Goal: Task Accomplishment & Management: Manage account settings

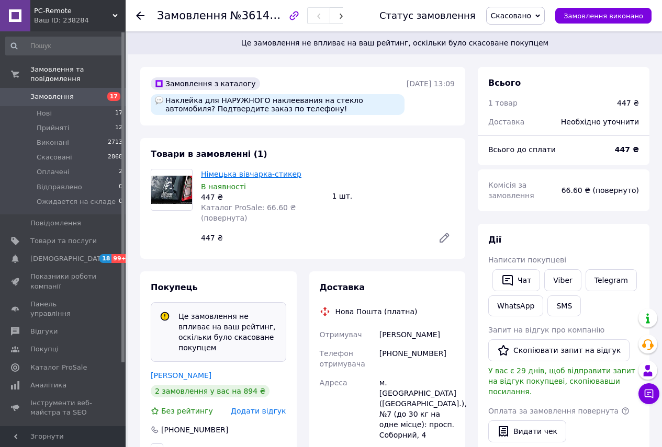
click at [211, 173] on link "Німецька вівчарка-стикер" at bounding box center [251, 174] width 100 height 8
click at [139, 16] on use at bounding box center [140, 16] width 8 height 8
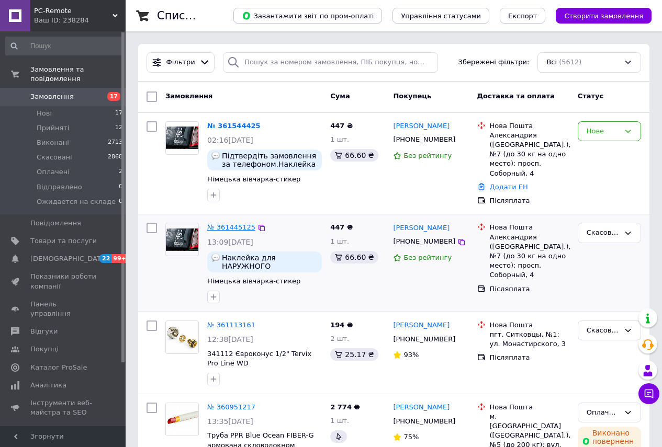
click at [228, 228] on link "№ 361445125" at bounding box center [231, 227] width 48 height 8
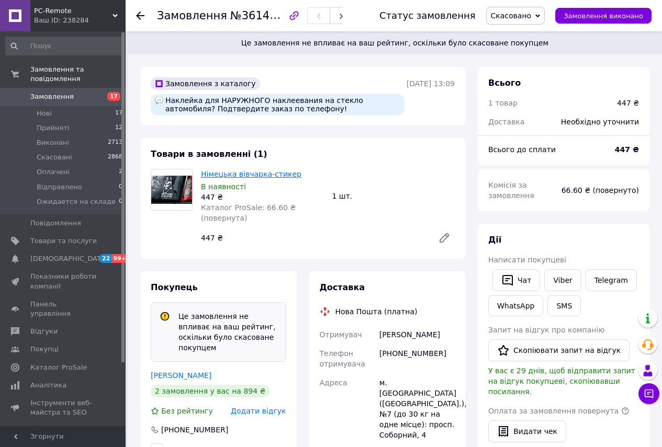
click at [252, 175] on link "Німецька вівчарка-стикер" at bounding box center [251, 174] width 100 height 8
click at [46, 167] on span "Оплачені" at bounding box center [53, 171] width 33 height 9
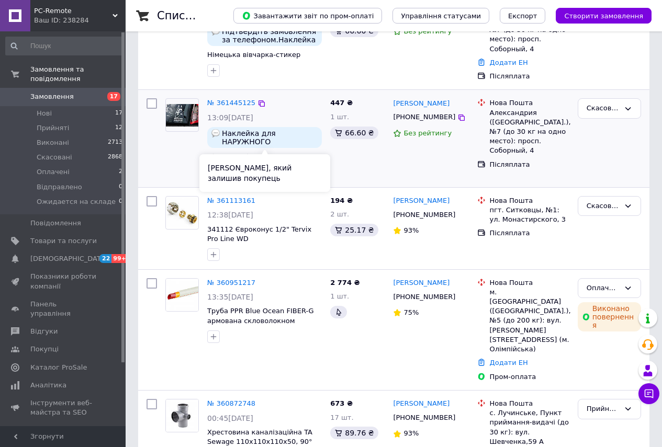
scroll to position [157, 0]
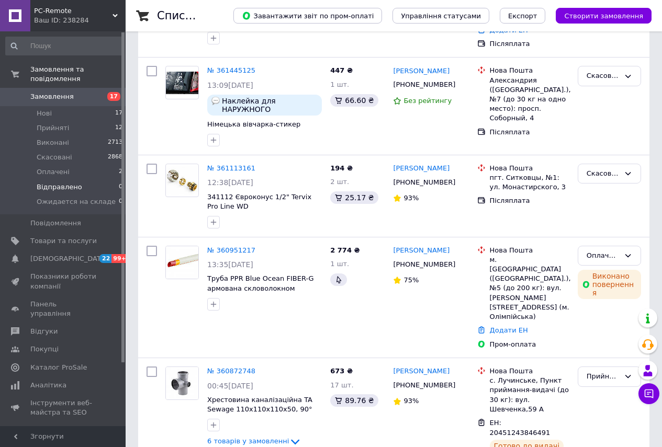
click at [49, 183] on span "Відправлено" at bounding box center [60, 187] width 46 height 9
